Goal: Information Seeking & Learning: Learn about a topic

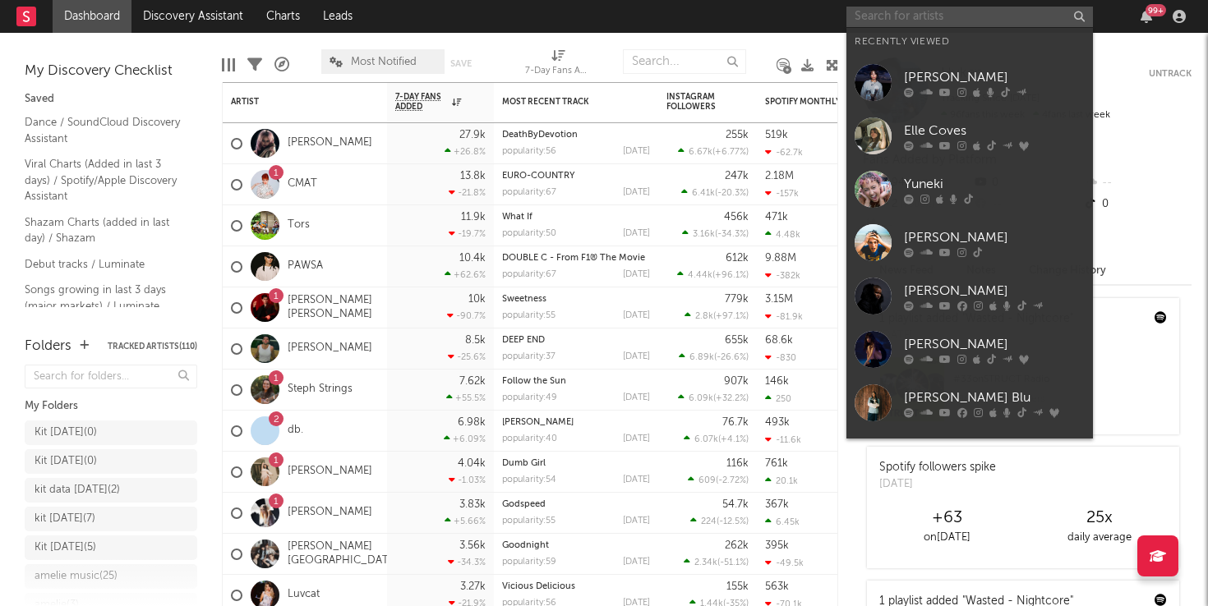
click at [905, 22] on input "text" at bounding box center [969, 17] width 246 height 21
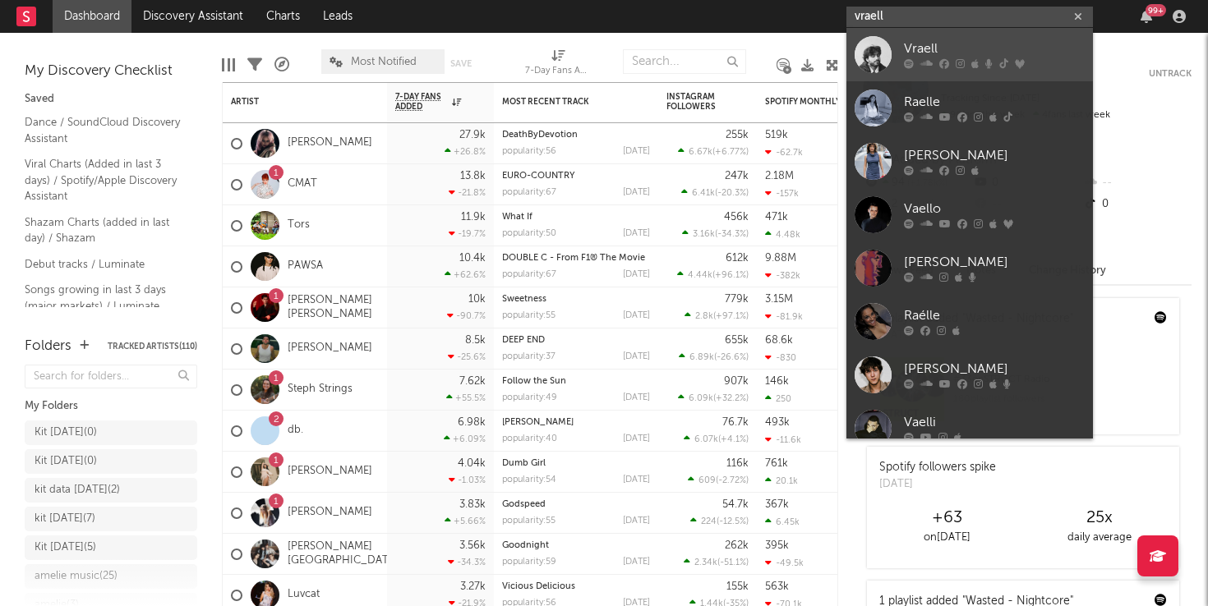
type input "vraell"
click at [929, 53] on div "Vraell" at bounding box center [994, 49] width 181 height 20
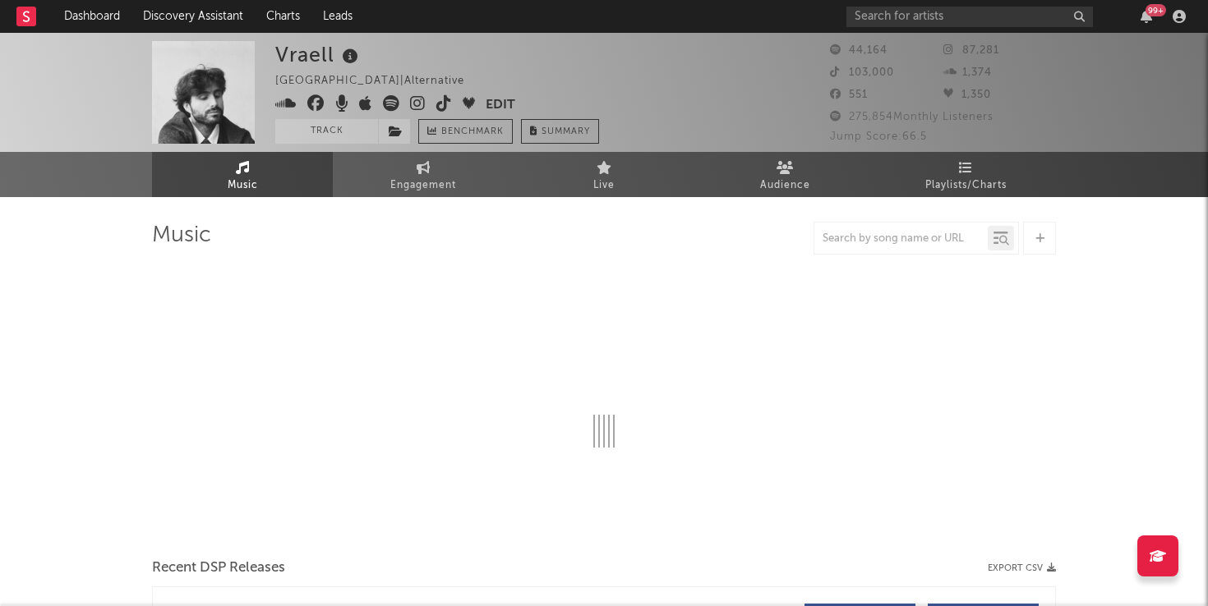
select select "6m"
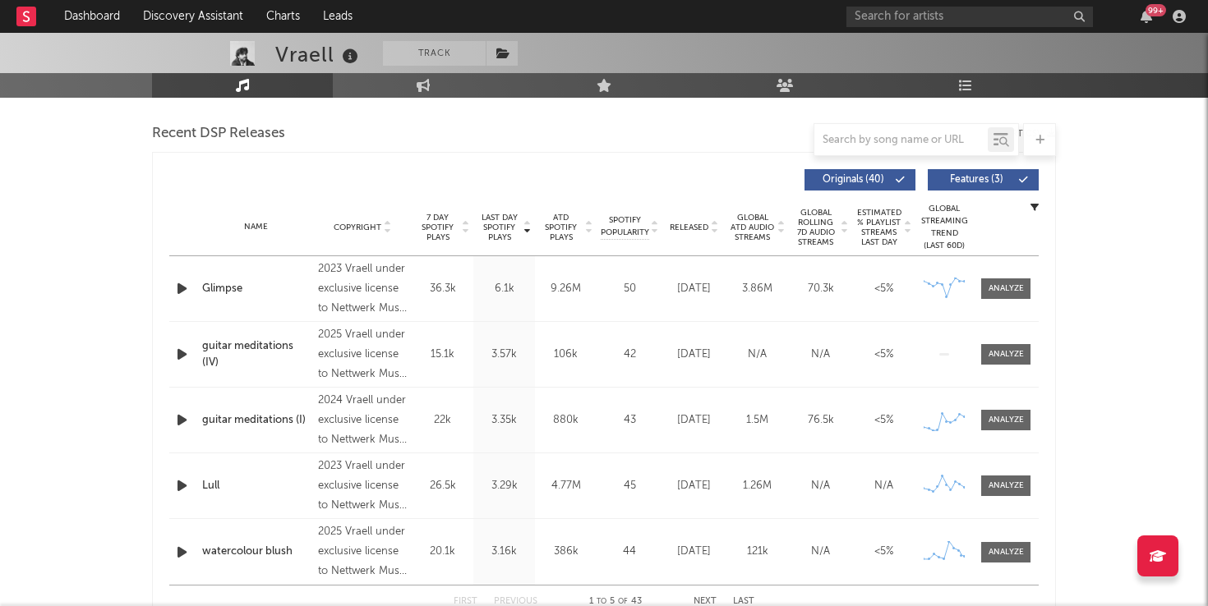
scroll to position [518, 0]
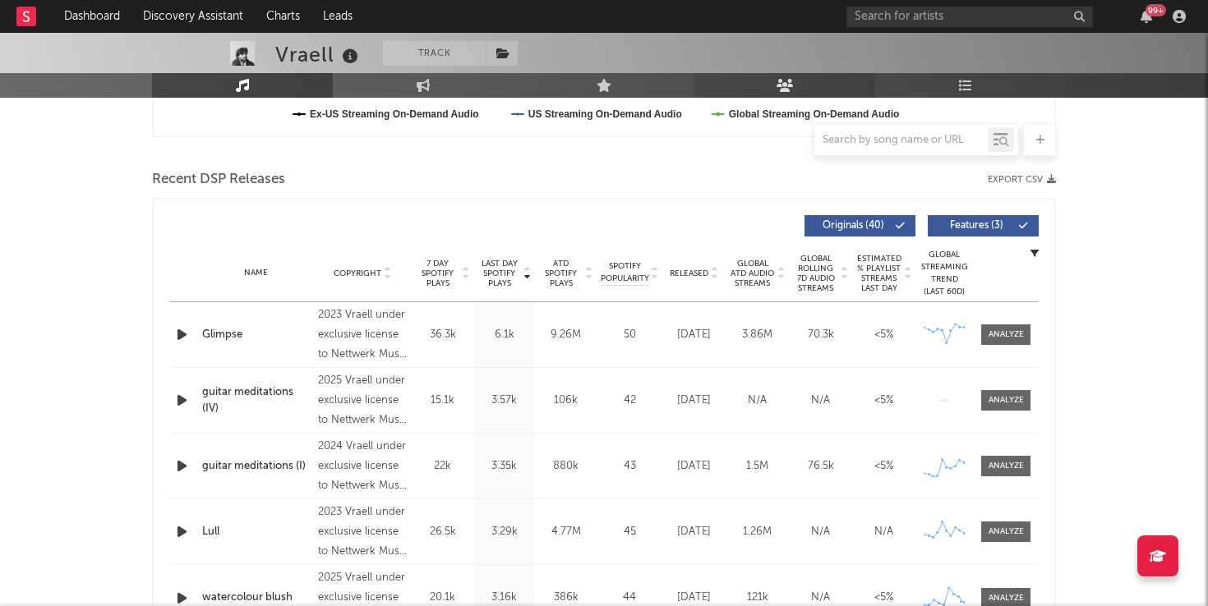
click at [785, 85] on icon at bounding box center [784, 85] width 17 height 13
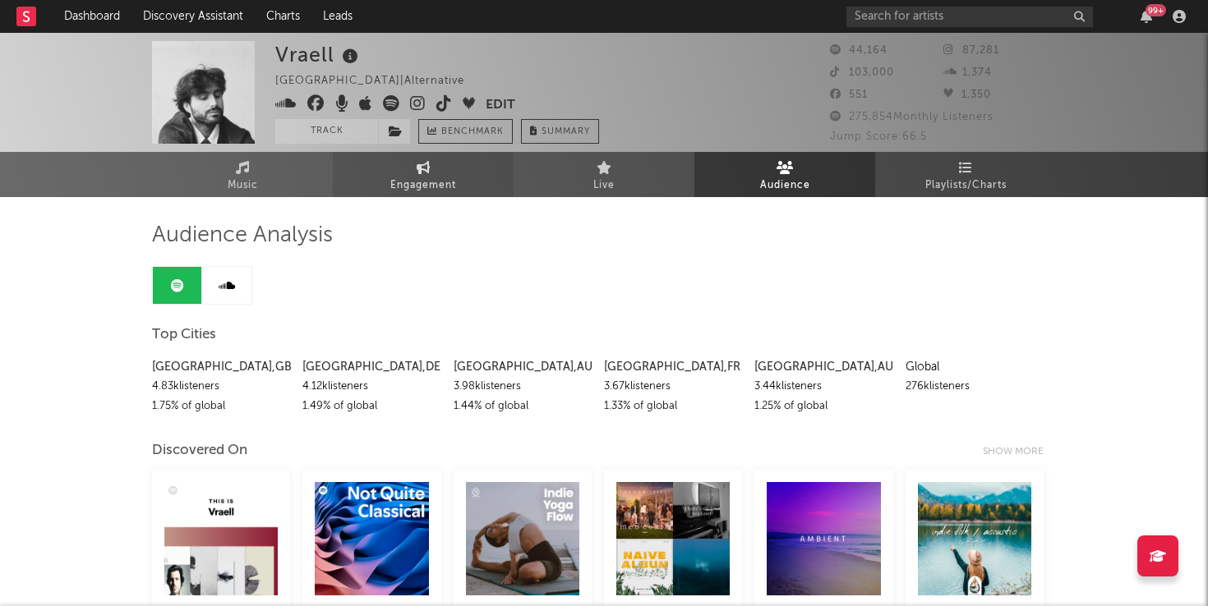
click at [421, 168] on icon at bounding box center [424, 167] width 14 height 13
select select "1w"
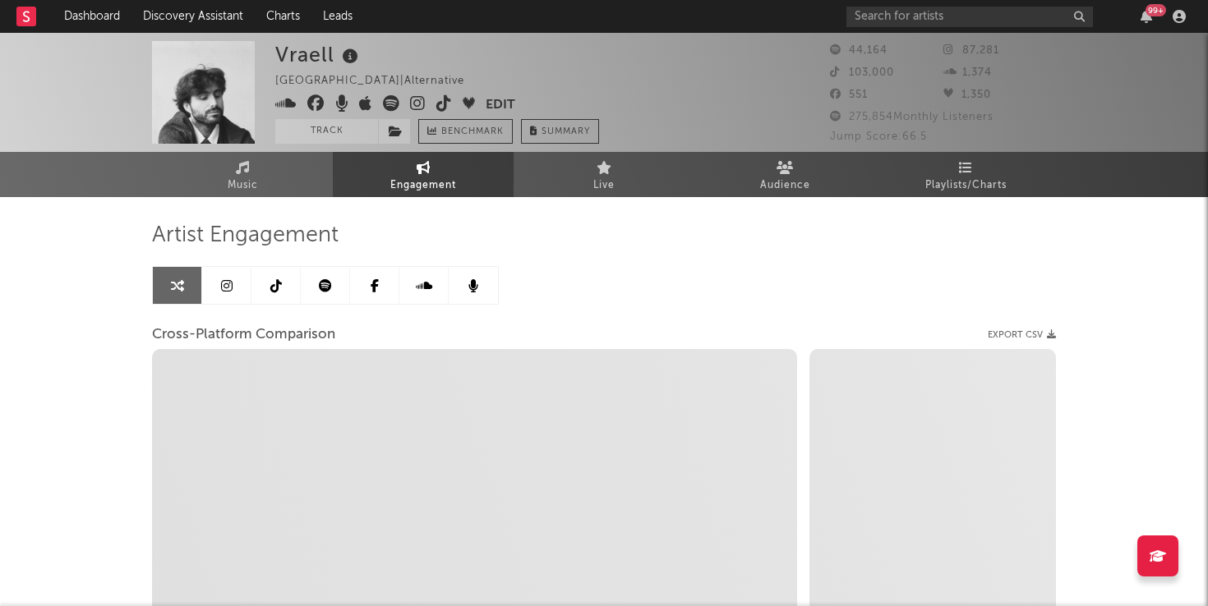
select select "1m"
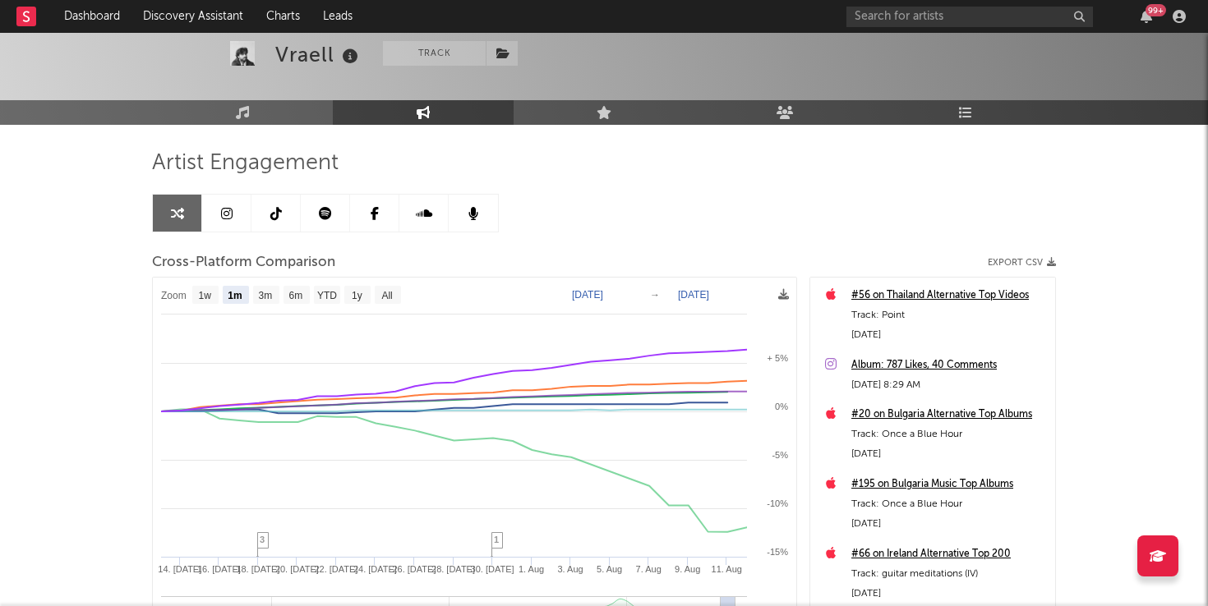
scroll to position [76, 0]
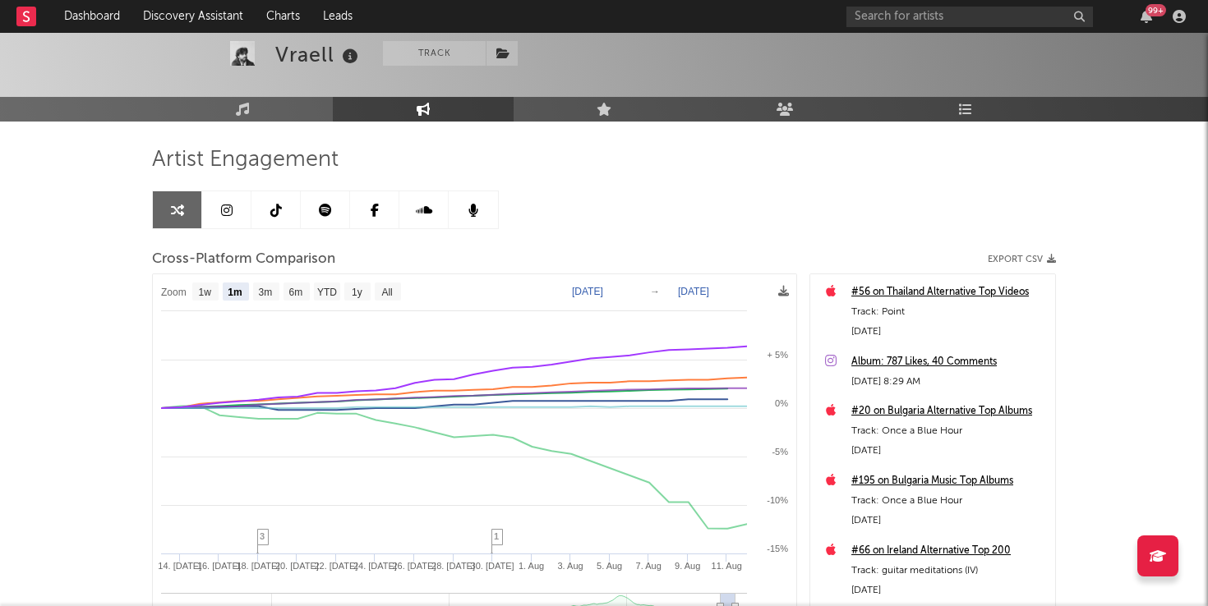
click at [1146, 328] on div "Vraell Track [GEOGRAPHIC_DATA] | Alternative Edit Track Benchmark Summary 44,16…" at bounding box center [604, 388] width 1208 height 863
